Goal: Transaction & Acquisition: Download file/media

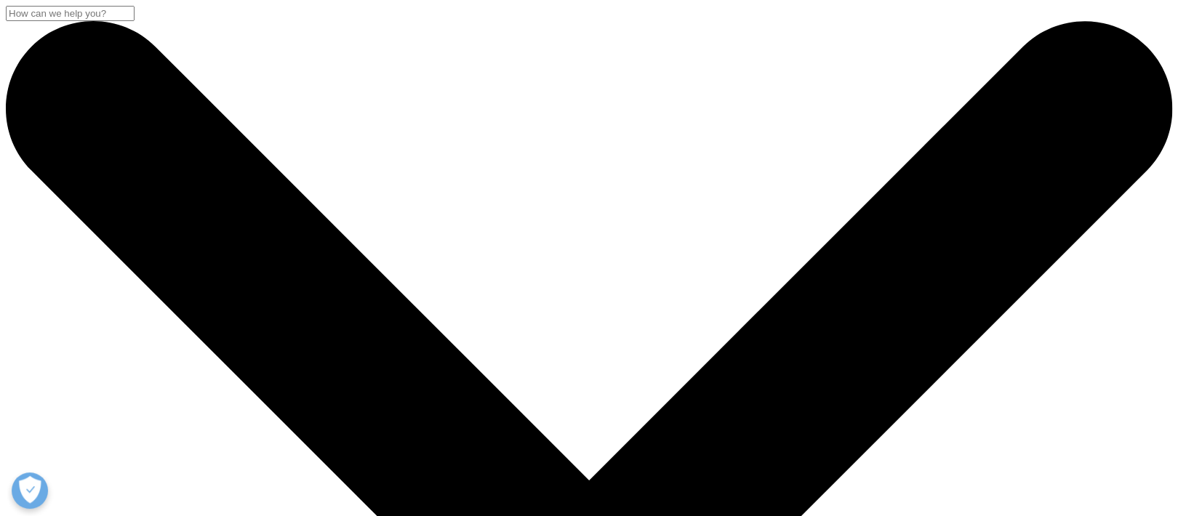
scroll to position [132, 858]
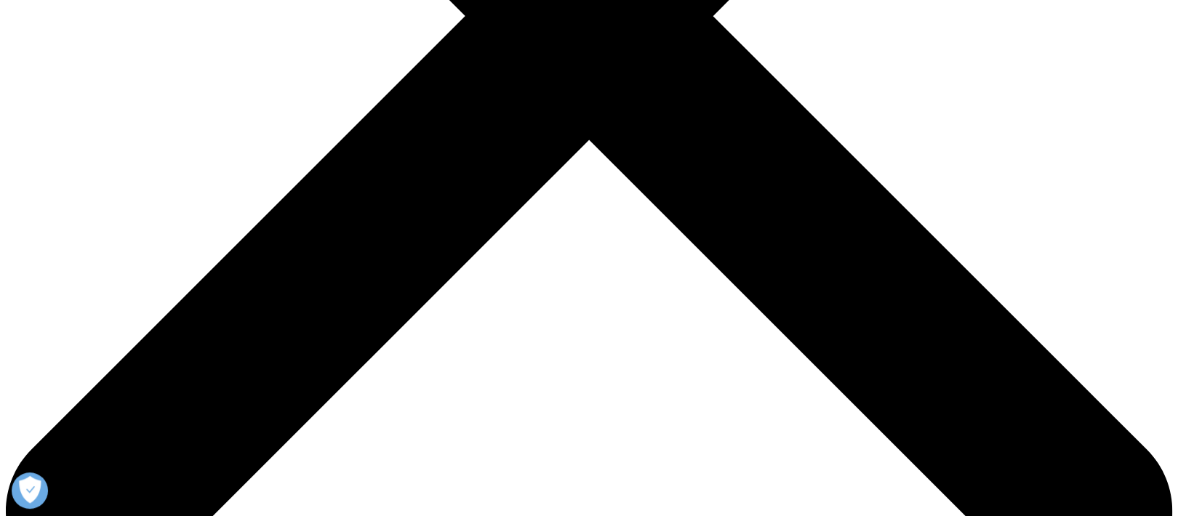
scroll to position [587, 0]
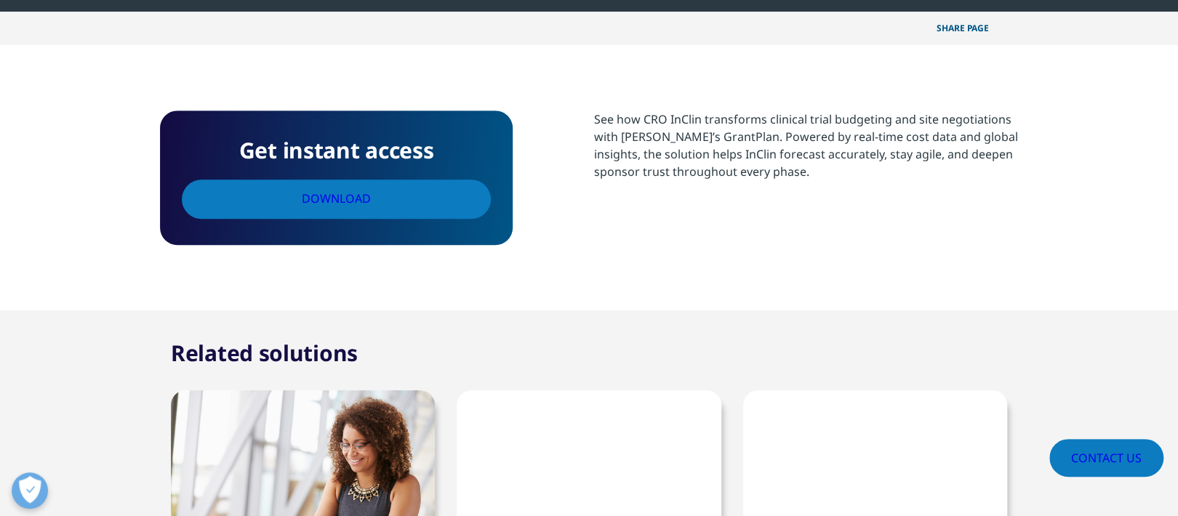
click at [426, 184] on link "Download" at bounding box center [336, 199] width 309 height 38
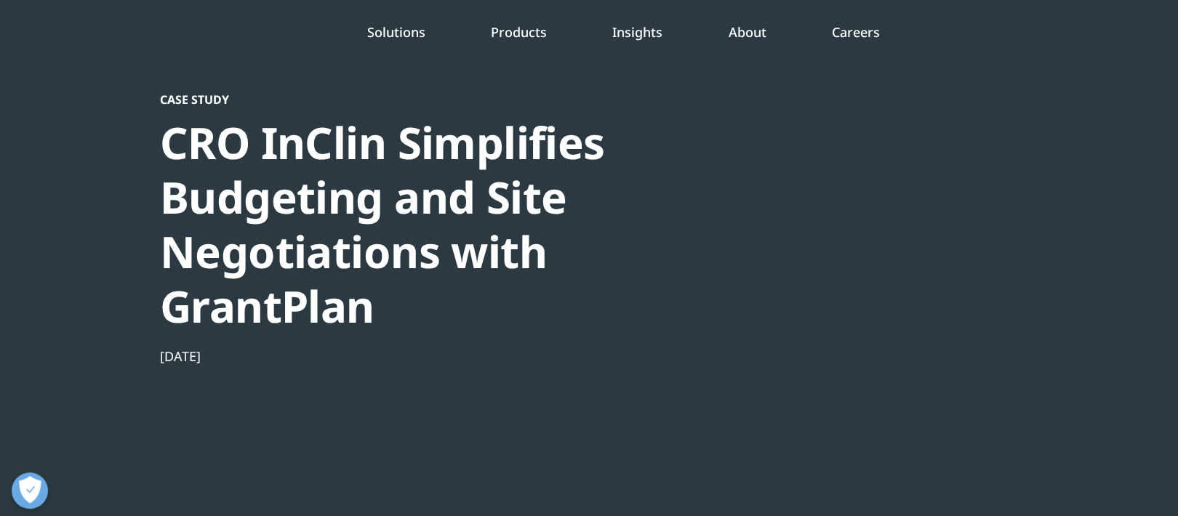
scroll to position [48, 0]
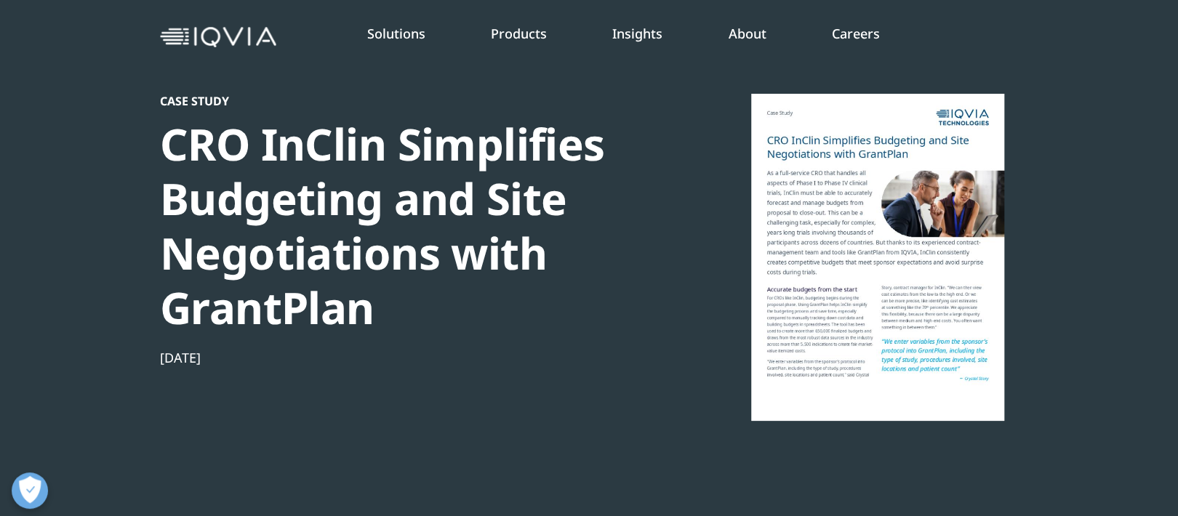
click at [778, 172] on div at bounding box center [877, 257] width 281 height 327
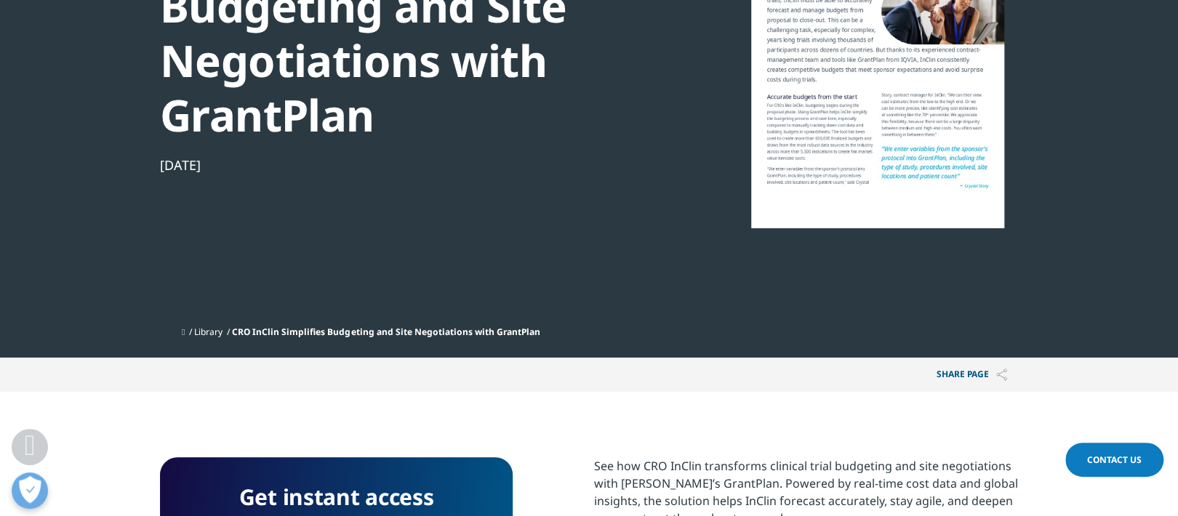
scroll to position [279, 0]
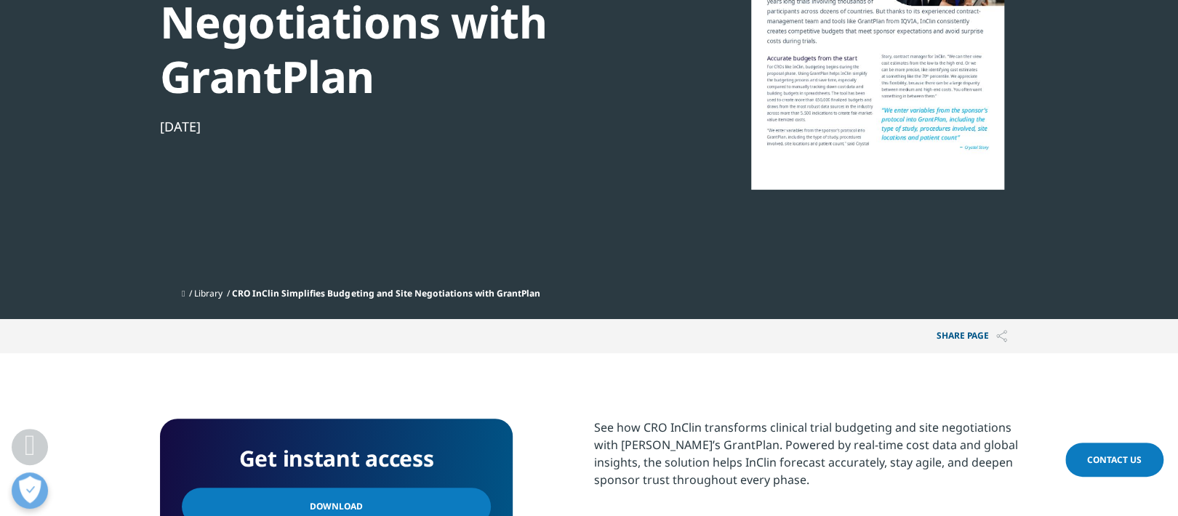
click at [369, 497] on link "Download" at bounding box center [336, 507] width 309 height 38
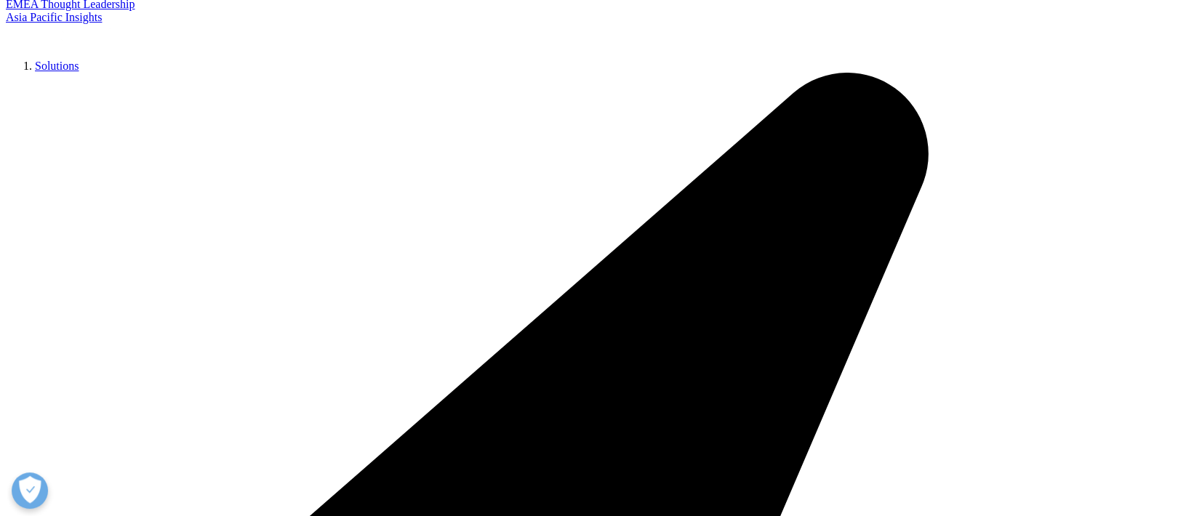
scroll to position [305, 0]
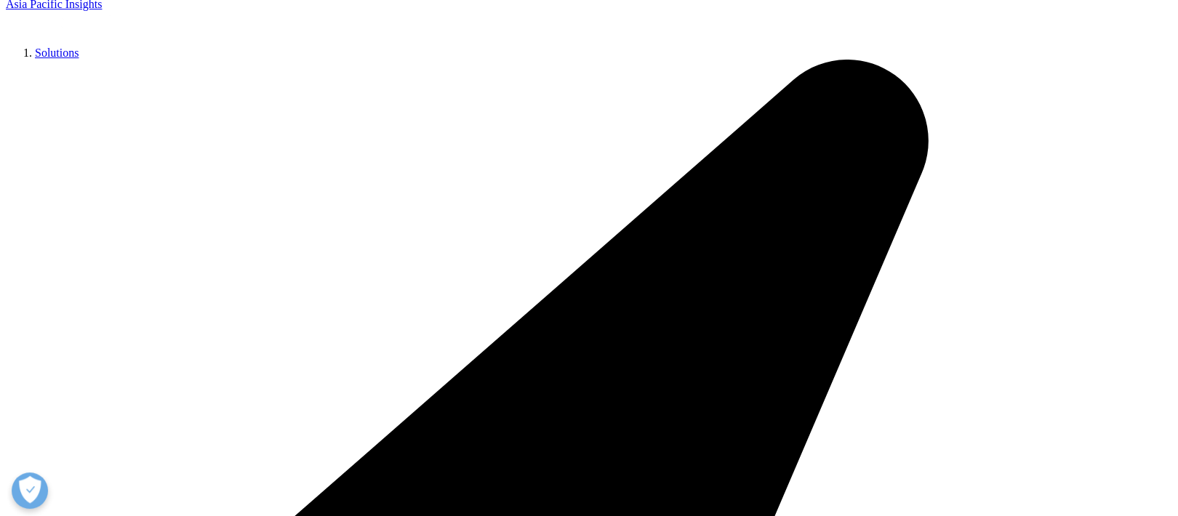
drag, startPoint x: 592, startPoint y: 308, endPoint x: 1045, endPoint y: 397, distance: 461.6
copy div "Overcome the complexities of intricate protocols, large enrollment requirements…"
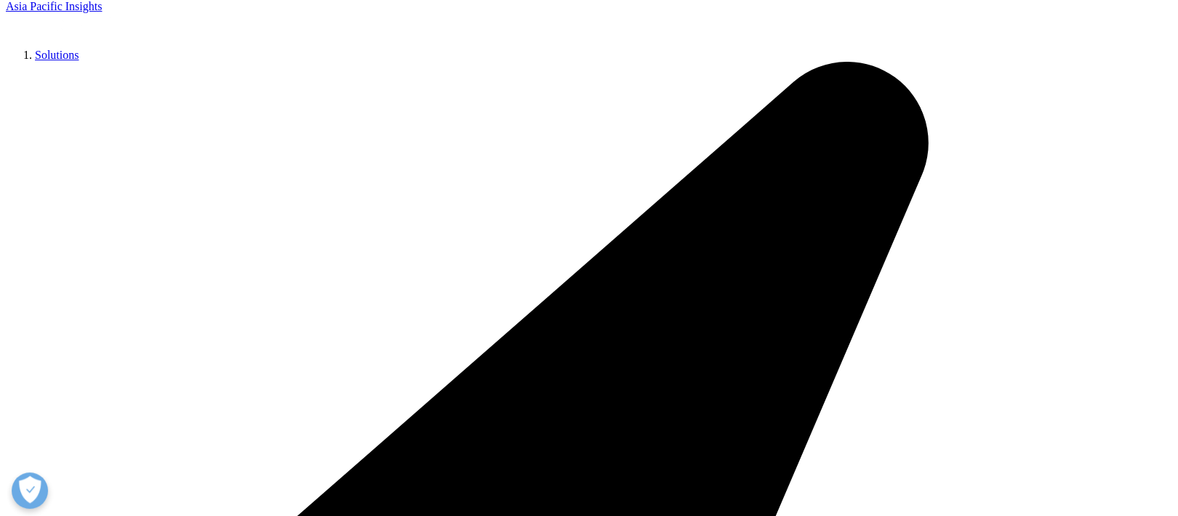
scroll to position [0, 0]
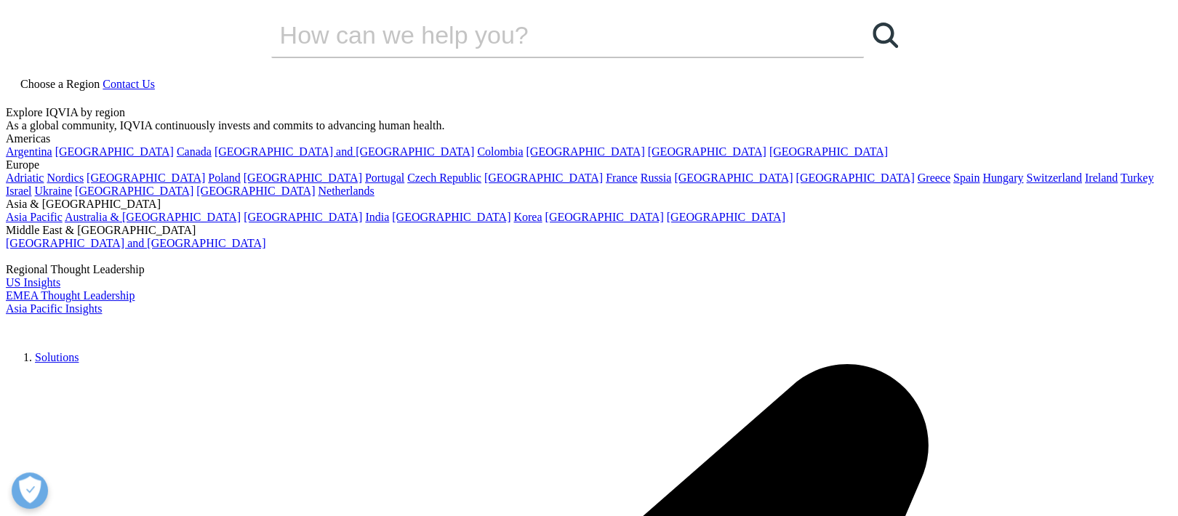
drag, startPoint x: 623, startPoint y: 252, endPoint x: 71, endPoint y: 233, distance: 552.1
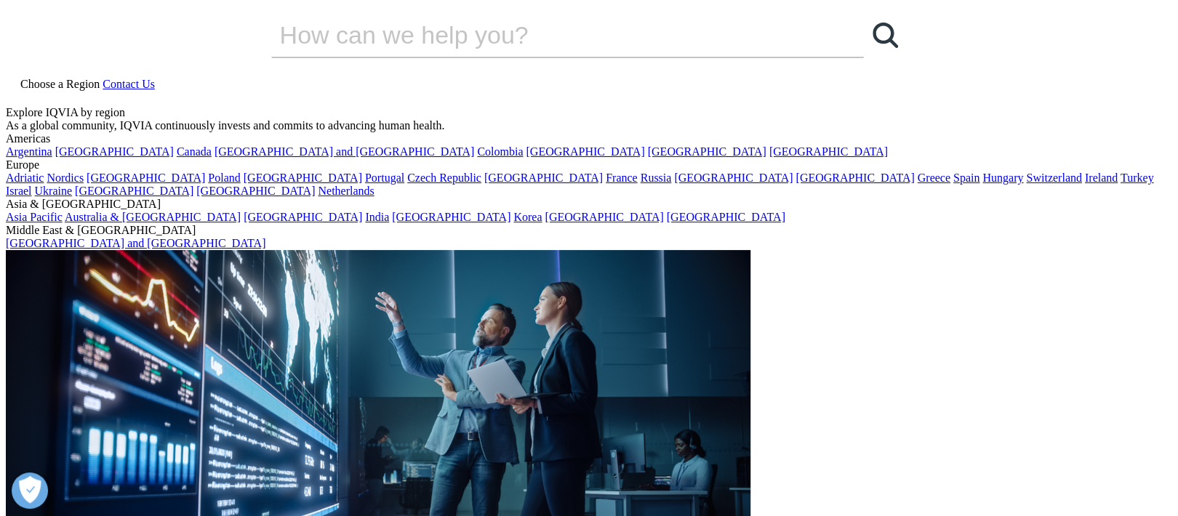
copy div "A proven, trustworthy budgeting tool for investigator grants"
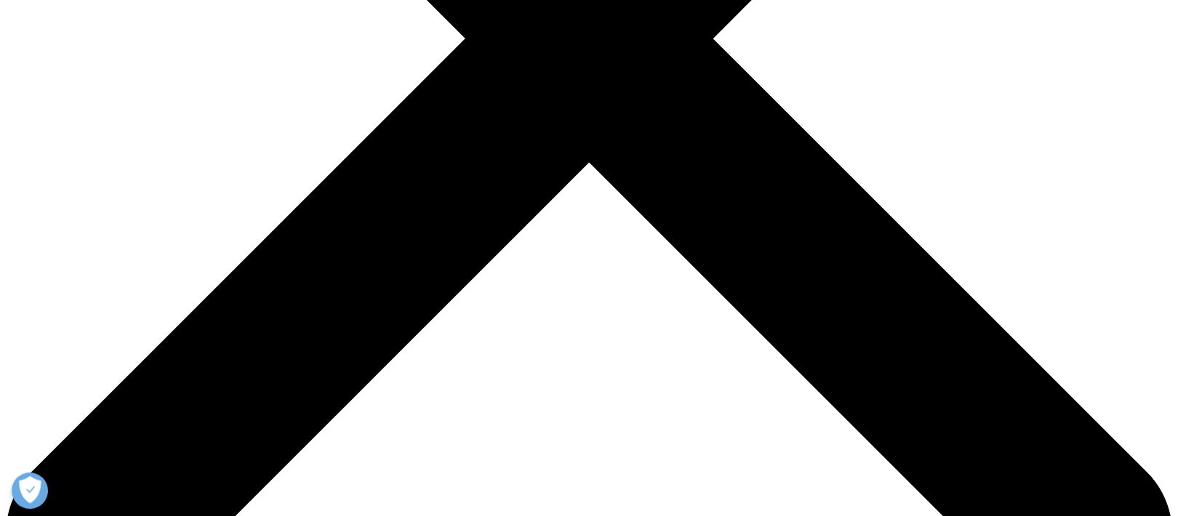
scroll to position [571, 0]
